Goal: Check status: Check status

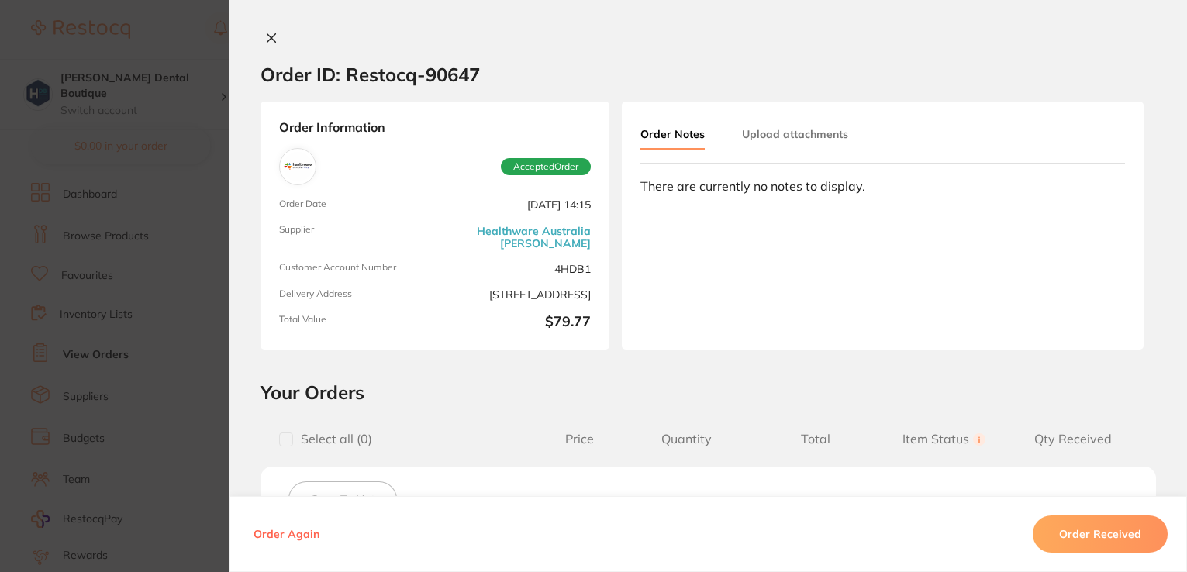
scroll to position [1717, 0]
click at [269, 40] on icon at bounding box center [271, 38] width 12 height 12
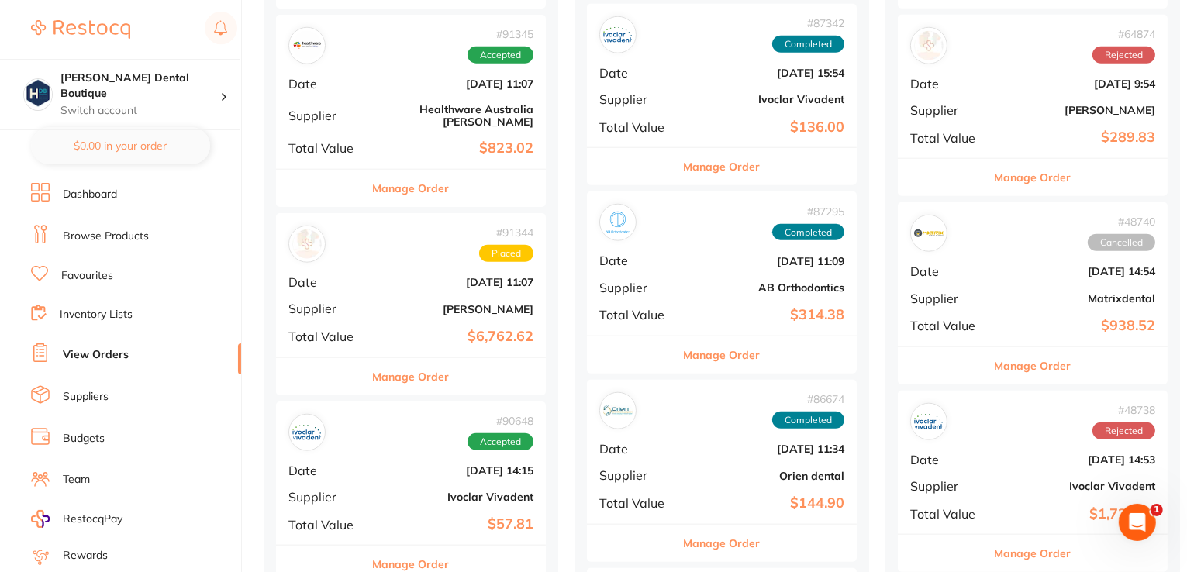
scroll to position [1717, 0]
